Goal: Information Seeking & Learning: Learn about a topic

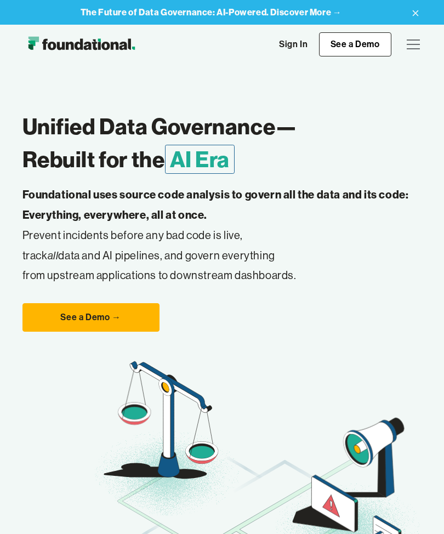
click at [113, 42] on img "home" at bounding box center [81, 44] width 118 height 22
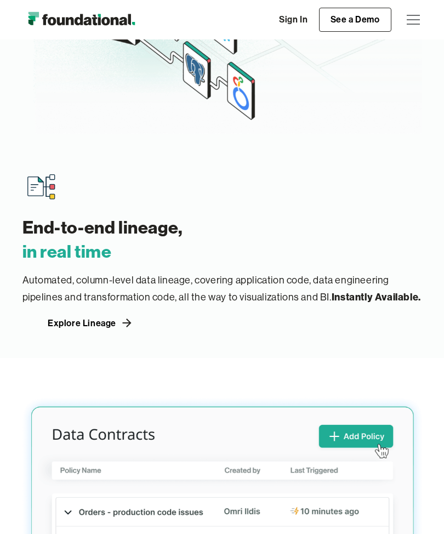
scroll to position [2174, 0]
click at [109, 318] on div "Explore Lineage" at bounding box center [82, 322] width 68 height 9
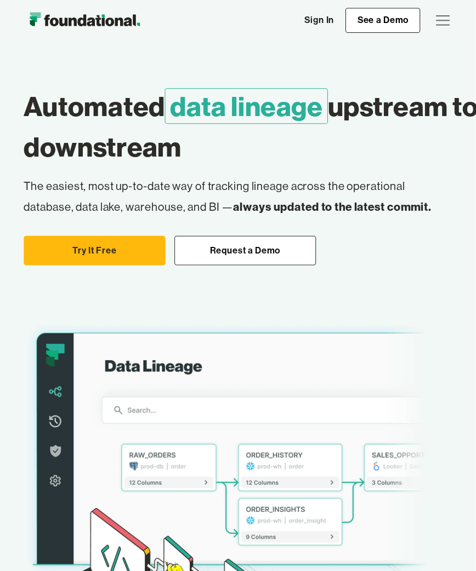
scroll to position [4, 0]
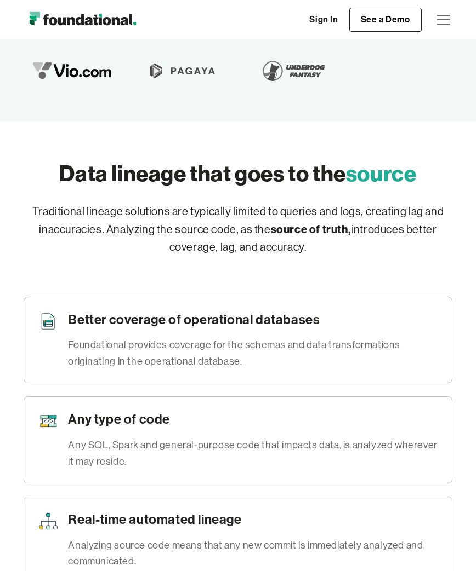
click at [394, 337] on div "Foundational provides coverage for the schemas and data transformations origina…" at bounding box center [253, 353] width 370 height 32
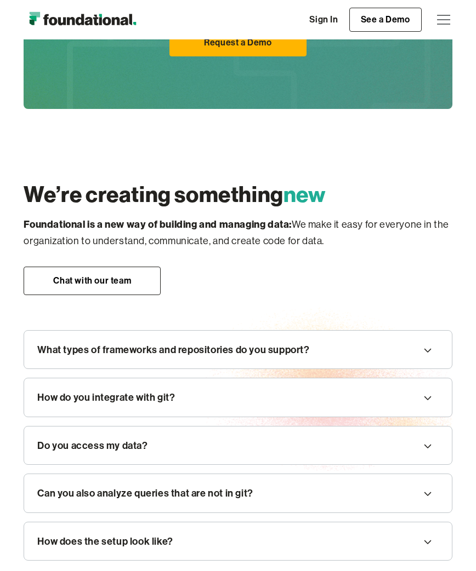
scroll to position [1973, 0]
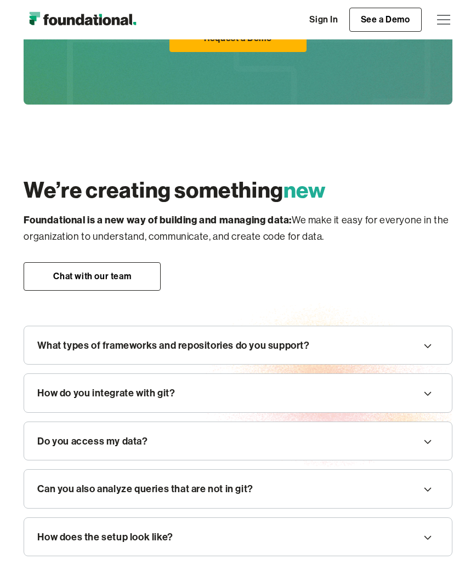
click at [444, 327] on div "What types of frameworks and repositories do you support?" at bounding box center [237, 346] width 427 height 38
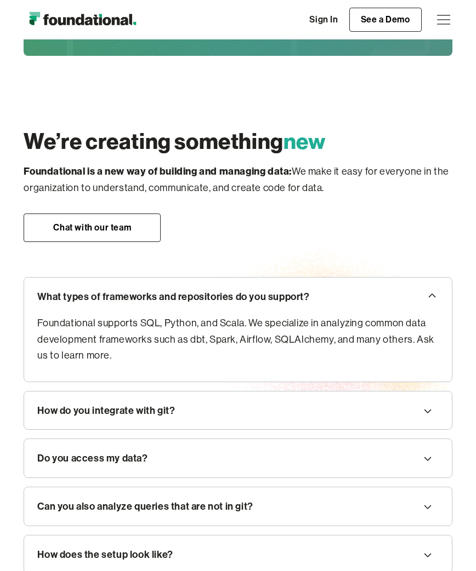
scroll to position [2024, 0]
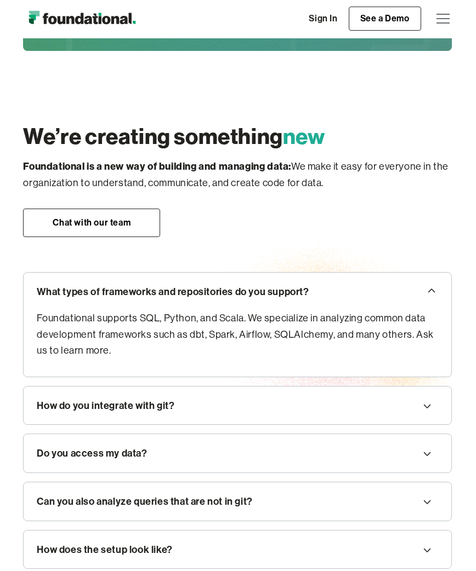
click at [428, 446] on icon at bounding box center [426, 455] width 13 height 18
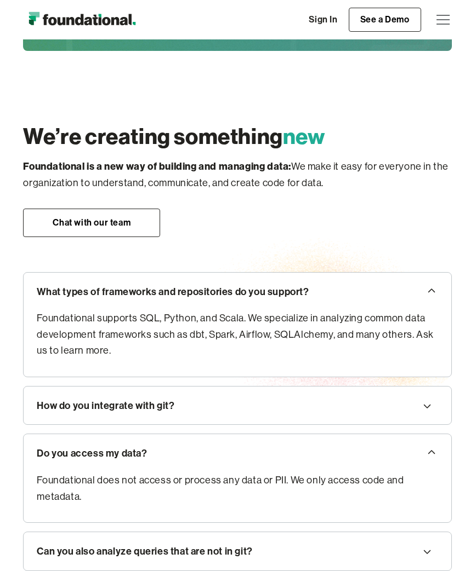
click at [440, 434] on div "Do you access my data?" at bounding box center [237, 453] width 427 height 38
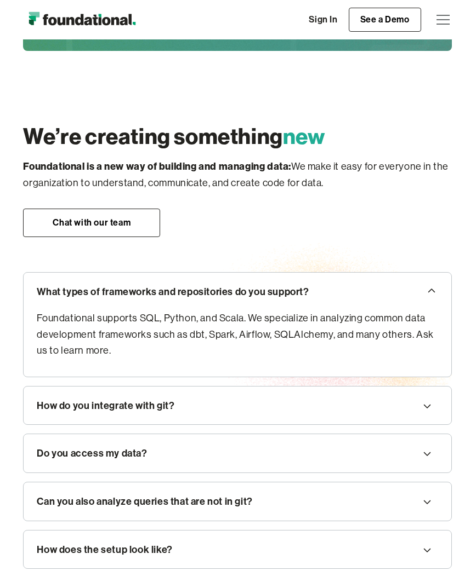
click at [397, 483] on div "Can you also analyze queries that are not in git?" at bounding box center [237, 502] width 427 height 38
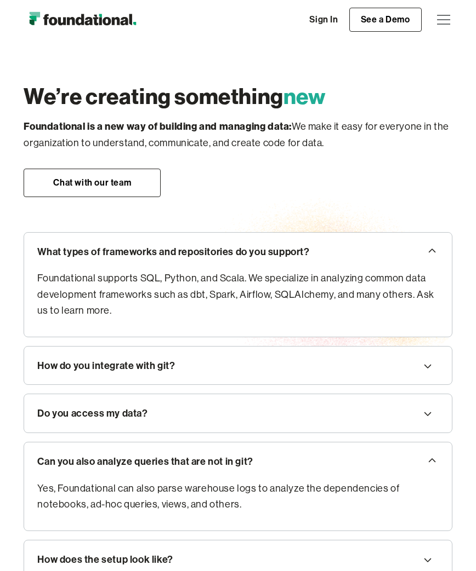
scroll to position [2067, 1]
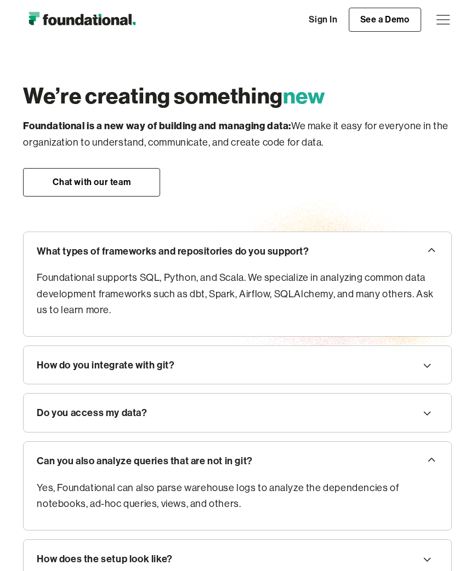
click at [382, 540] on div "How does the setup look like?" at bounding box center [237, 559] width 427 height 38
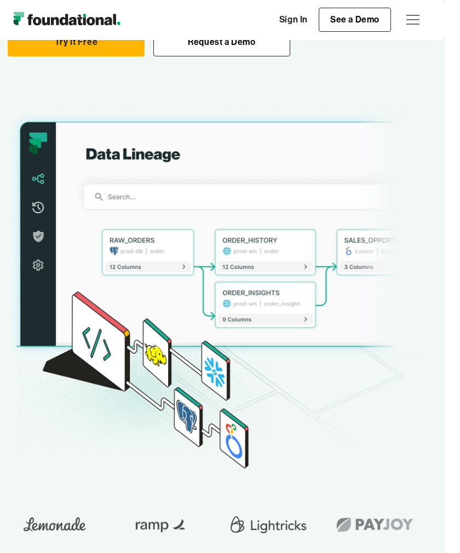
scroll to position [203, 15]
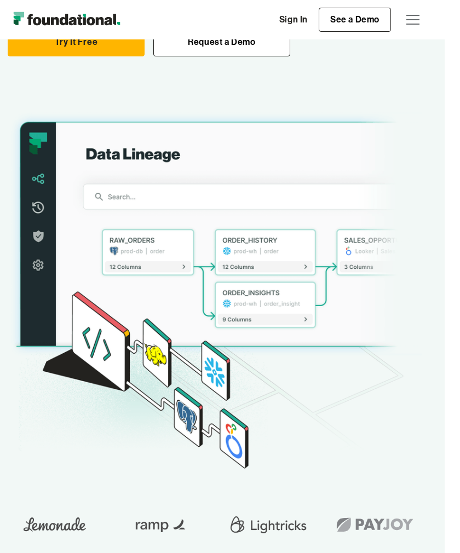
click at [110, 20] on img "home" at bounding box center [67, 20] width 118 height 22
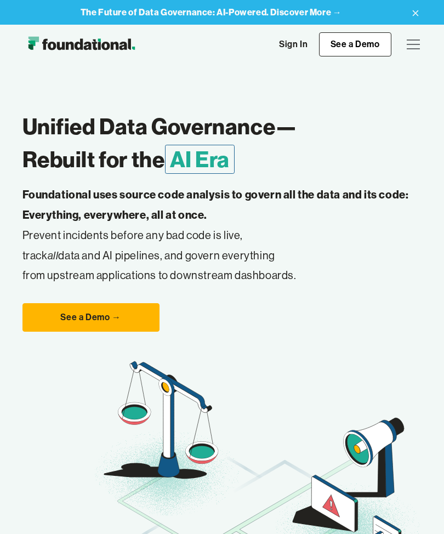
click at [114, 53] on img "home" at bounding box center [81, 44] width 118 height 22
click at [421, 48] on div "menu" at bounding box center [413, 44] width 26 height 26
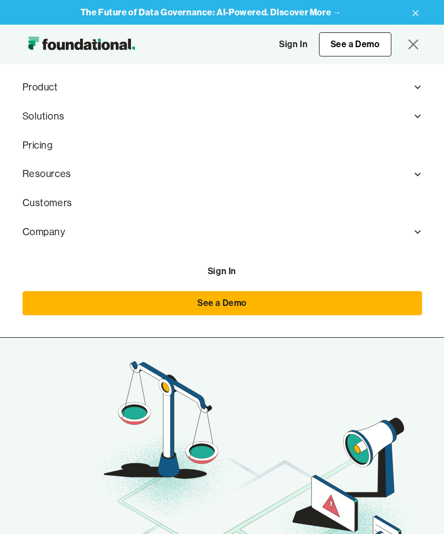
click at [421, 84] on icon at bounding box center [417, 87] width 9 height 9
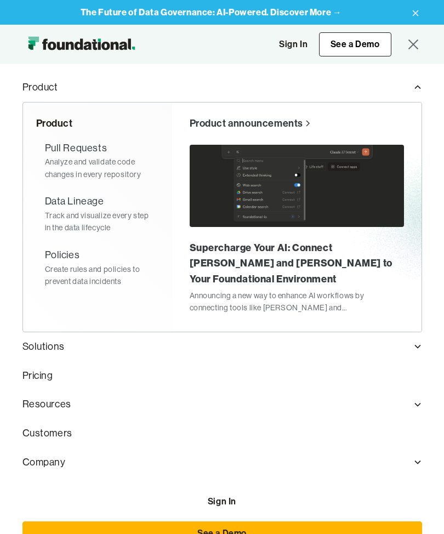
click at [113, 265] on div "Create rules and policies to prevent data incidents" at bounding box center [97, 275] width 105 height 25
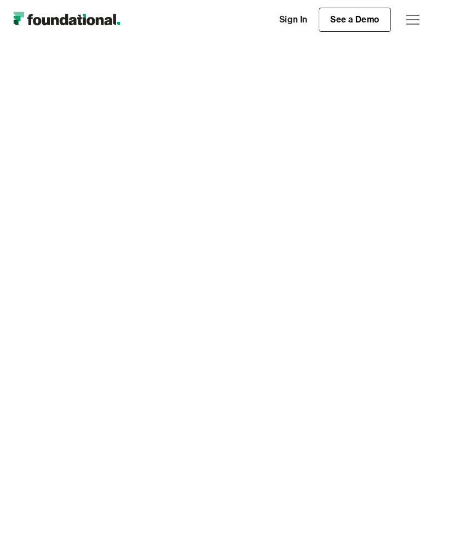
scroll to position [0, 15]
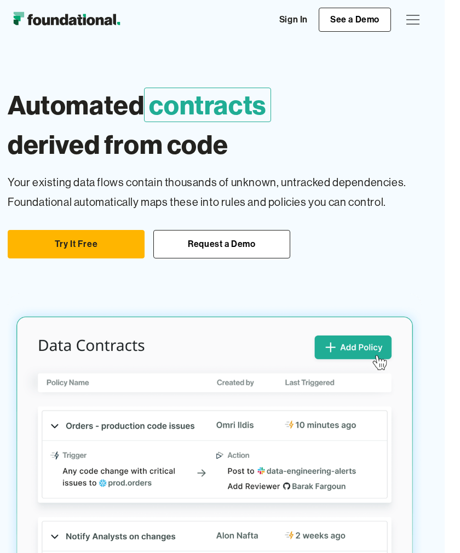
click at [415, 28] on div "menu" at bounding box center [413, 20] width 26 height 26
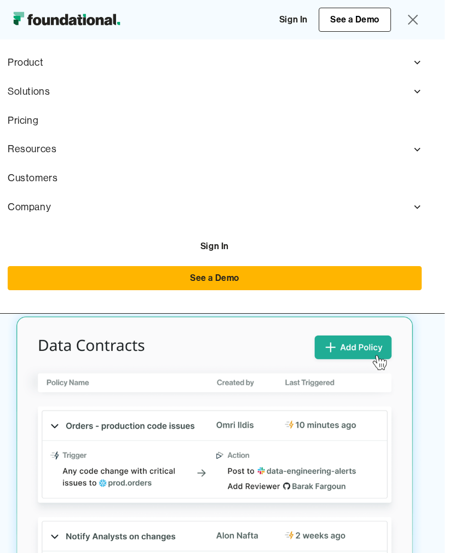
click at [48, 65] on div "Product" at bounding box center [215, 62] width 414 height 29
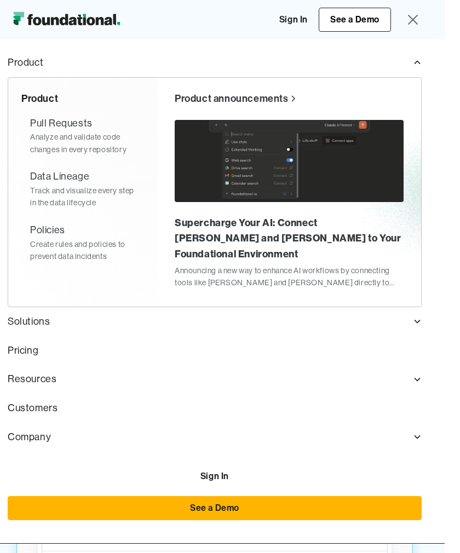
click at [111, 142] on div "Analyze and validate code changes in every repository" at bounding box center [82, 143] width 105 height 25
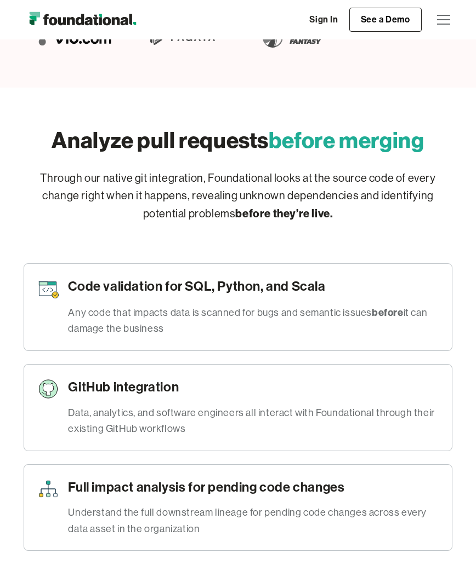
scroll to position [788, 0]
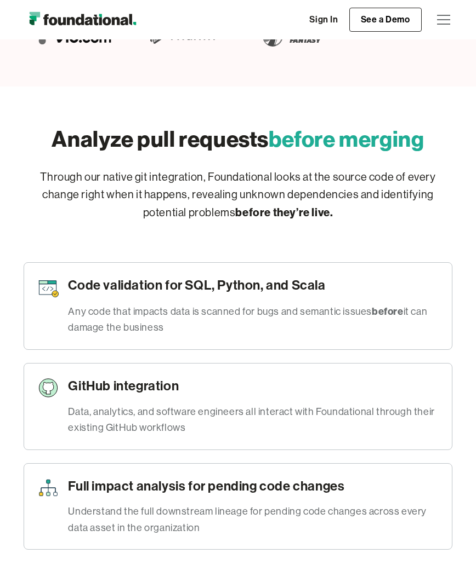
click at [409, 331] on div "Any code that impacts data is scanned for bugs and semantic issues before it ca…" at bounding box center [253, 319] width 370 height 33
click at [365, 287] on h3 "Code validation for SQL, Python, and Scala" at bounding box center [253, 285] width 370 height 19
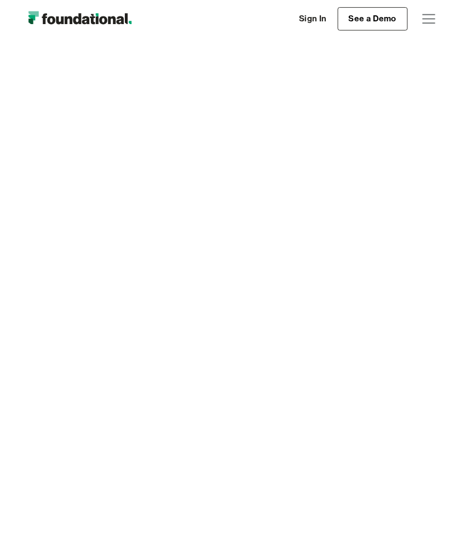
scroll to position [779, 0]
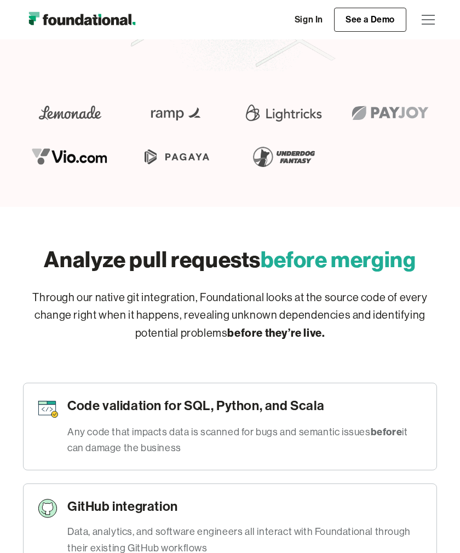
click at [431, 23] on div "menu" at bounding box center [428, 20] width 26 height 26
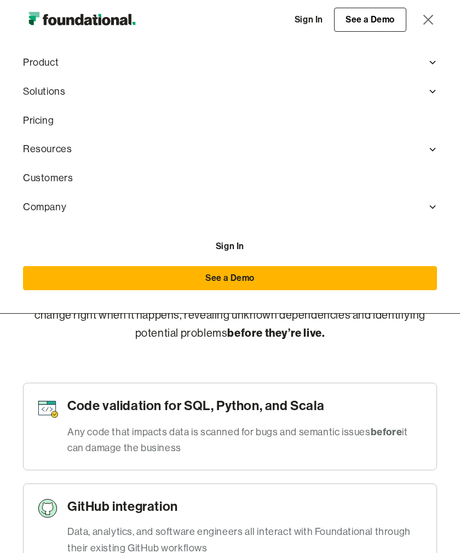
click at [47, 66] on div "Product" at bounding box center [41, 63] width 36 height 16
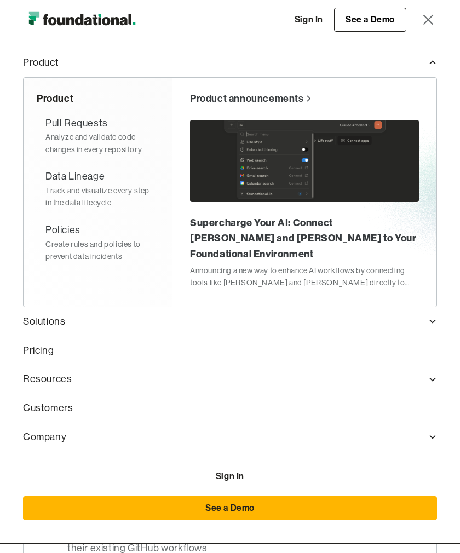
click at [102, 194] on div "Track and visualize every step in the data lifecycle" at bounding box center [97, 197] width 105 height 25
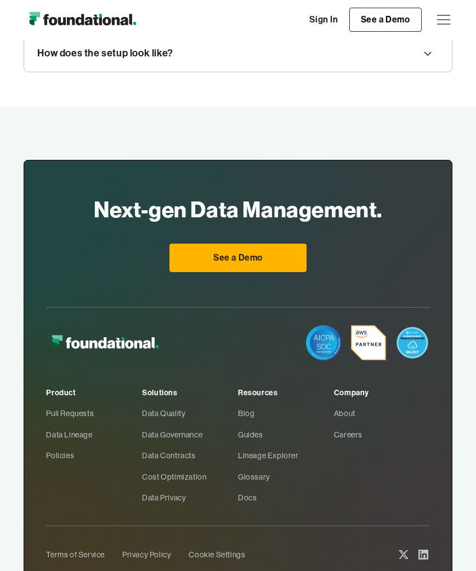
scroll to position [2458, 0]
click at [160, 403] on link "Data Quality" at bounding box center [190, 413] width 96 height 21
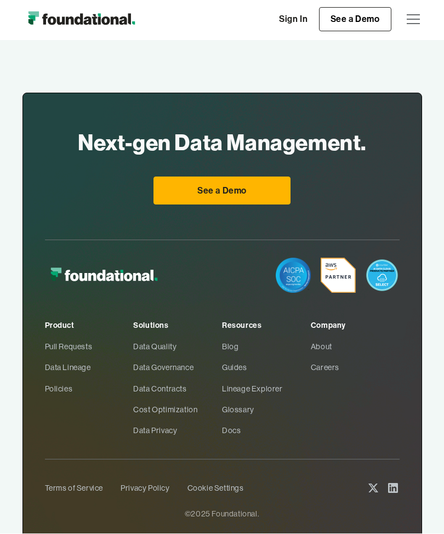
scroll to position [2107, 0]
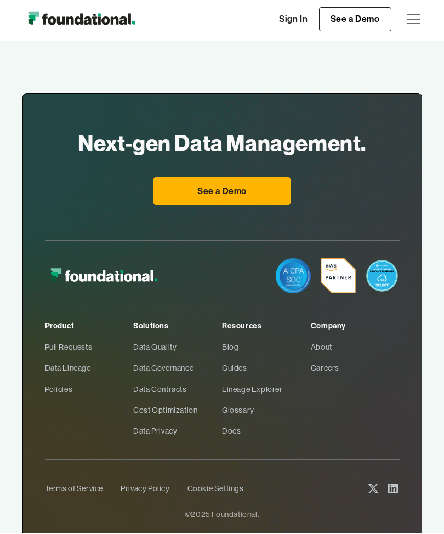
click at [150, 426] on link "Data Privacy" at bounding box center [177, 431] width 89 height 21
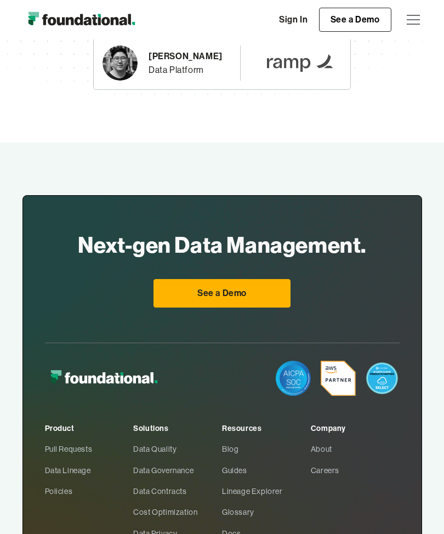
scroll to position [1833, 0]
click at [233, 470] on link "Guides" at bounding box center [266, 470] width 89 height 21
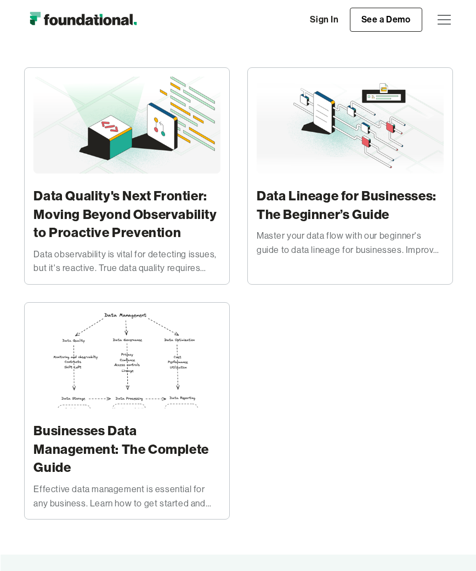
scroll to position [135, 0]
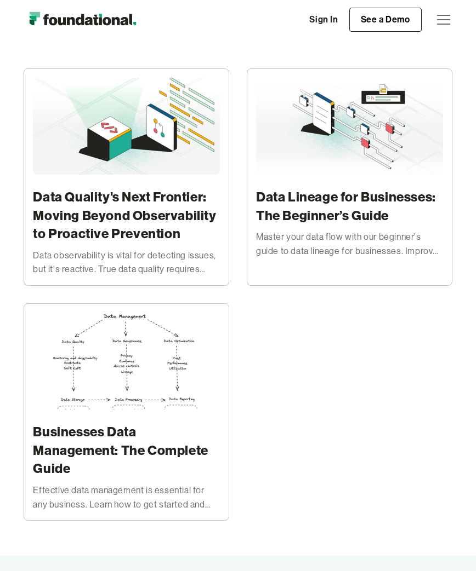
click at [167, 230] on h3 "Data Quality's Next Frontier: Moving Beyond Observability to Proactive Preventi…" at bounding box center [126, 215] width 187 height 55
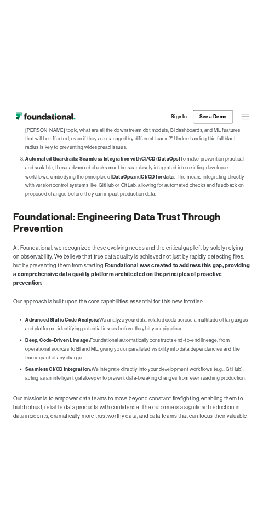
scroll to position [5697, 0]
